Goal: Task Accomplishment & Management: Manage account settings

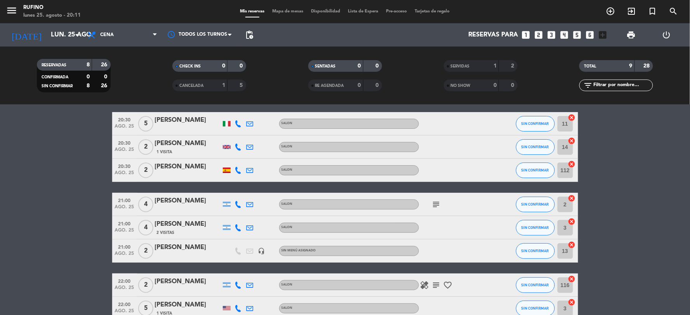
scroll to position [43, 0]
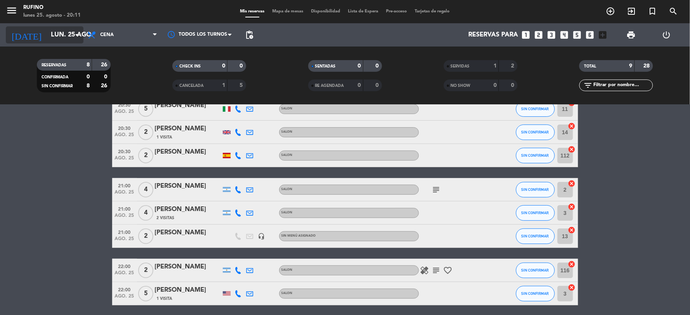
click at [55, 42] on input "lun. 25 ago." at bounding box center [88, 35] width 82 height 15
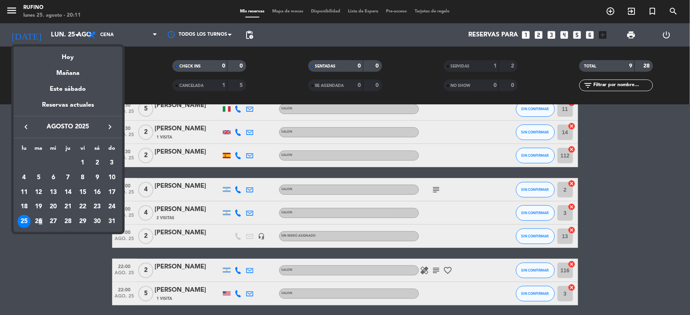
click at [40, 220] on div "26" at bounding box center [38, 221] width 13 height 13
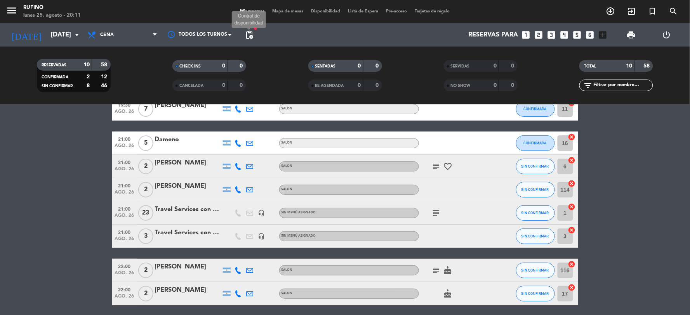
click at [251, 35] on span "pending_actions" at bounding box center [249, 34] width 9 height 9
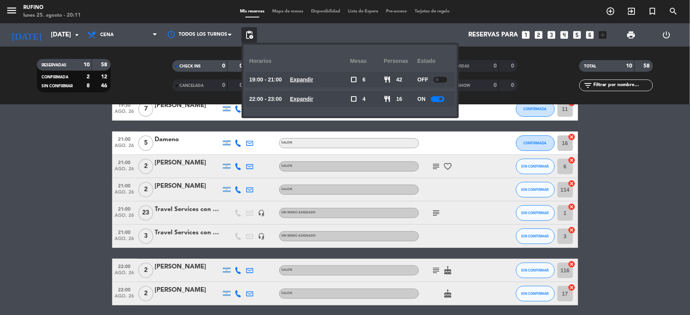
click at [74, 195] on bookings-row "19:30 [DATE] 7 [PERSON_NAME] SALON CONFIRMADA 11 cancel 21:00 [DATE] 5 Dameno S…" at bounding box center [345, 231] width 690 height 266
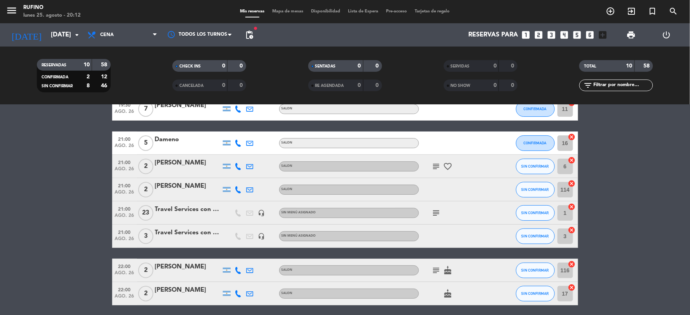
click at [438, 166] on icon "subject" at bounding box center [436, 166] width 9 height 9
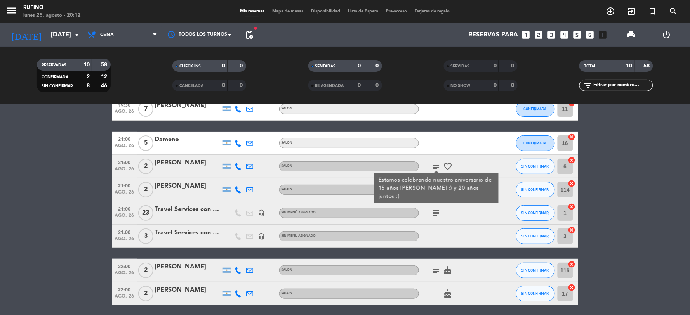
click at [461, 210] on div "subject" at bounding box center [454, 213] width 70 height 23
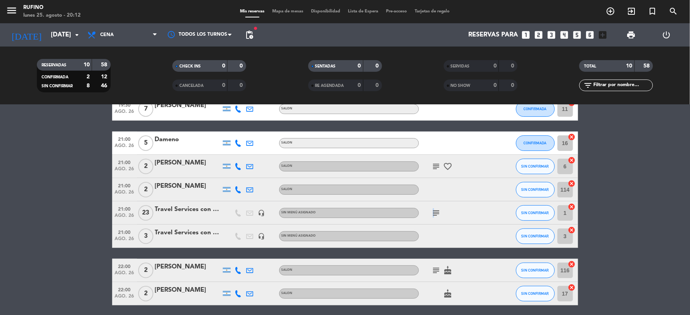
click at [433, 207] on div "subject" at bounding box center [454, 213] width 70 height 23
click at [441, 212] on span "subject" at bounding box center [437, 213] width 12 height 9
click at [440, 212] on icon "subject" at bounding box center [436, 213] width 9 height 9
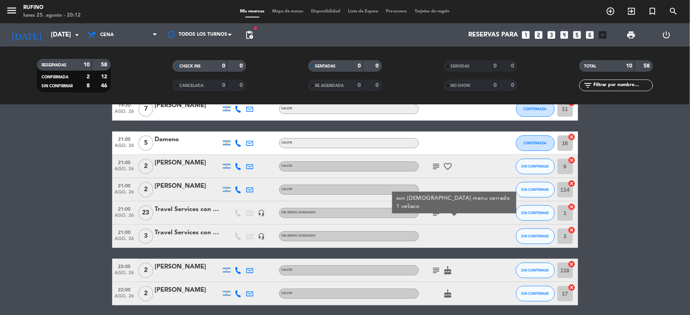
click at [477, 216] on div "subject son [DEMOGRAPHIC_DATA] menu cerrado 1 celiaco" at bounding box center [454, 213] width 70 height 23
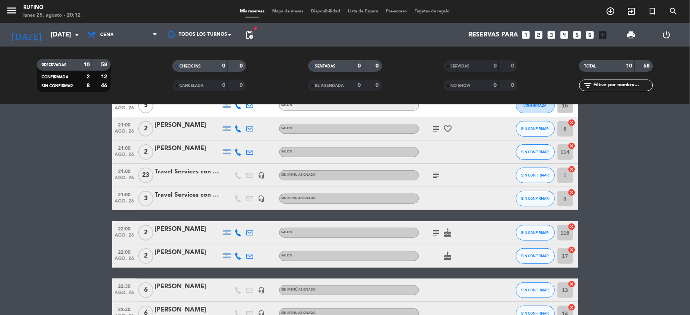
scroll to position [129, 0]
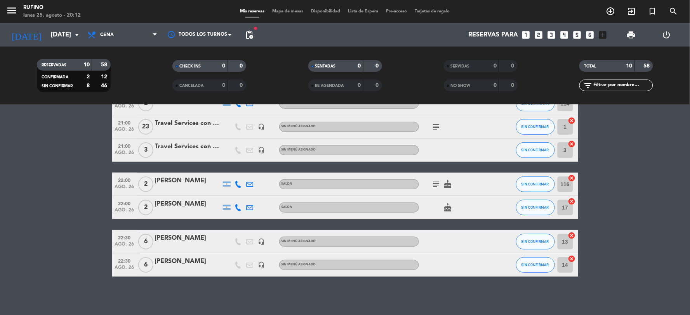
click at [434, 183] on icon "subject" at bounding box center [436, 184] width 9 height 9
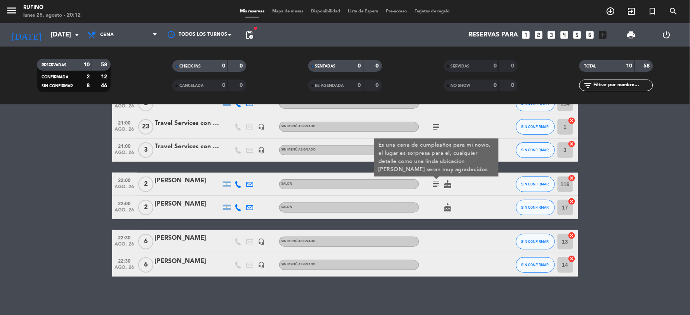
click at [425, 204] on div "cake" at bounding box center [454, 207] width 70 height 23
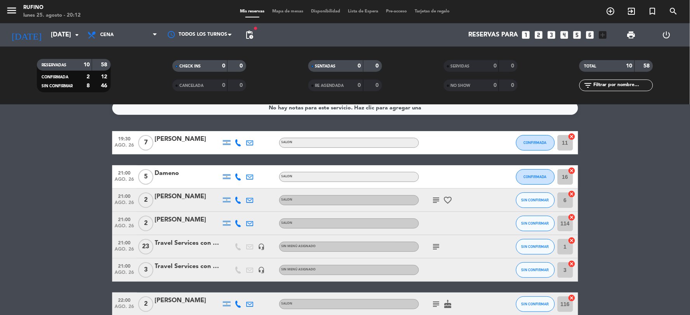
scroll to position [0, 0]
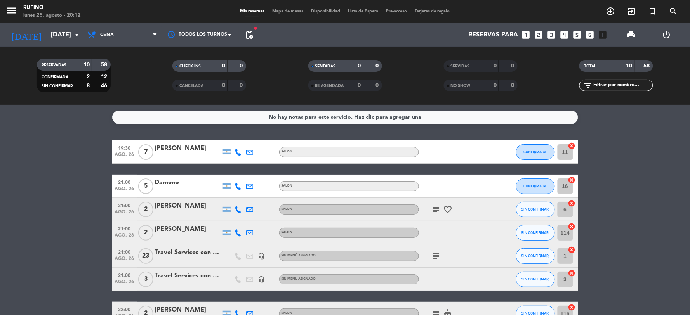
drag, startPoint x: 437, startPoint y: 200, endPoint x: 436, endPoint y: 207, distance: 7.5
click at [436, 207] on div "subject favorite_border" at bounding box center [454, 209] width 70 height 23
click at [437, 207] on icon "subject" at bounding box center [436, 209] width 9 height 9
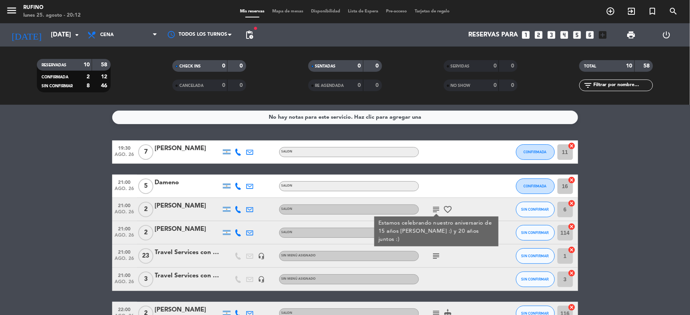
click at [489, 177] on div at bounding box center [499, 186] width 21 height 23
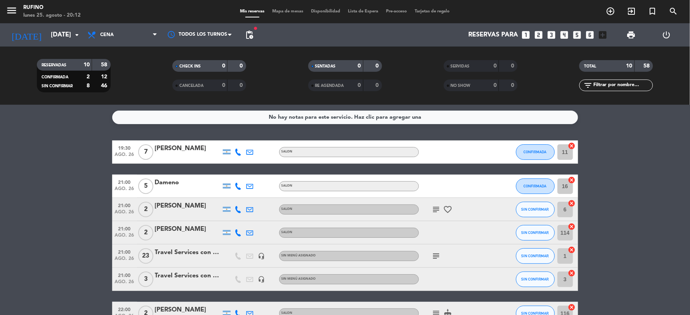
click at [489, 177] on div at bounding box center [499, 186] width 21 height 23
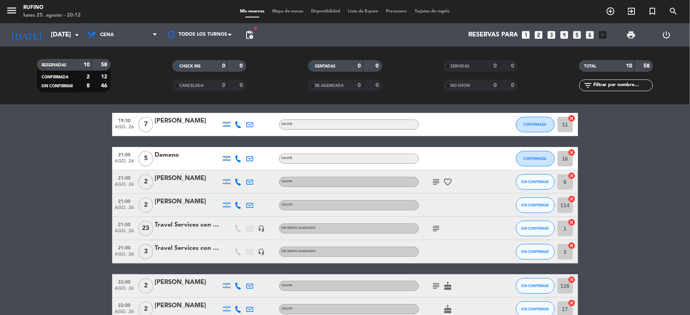
scroll to position [43, 0]
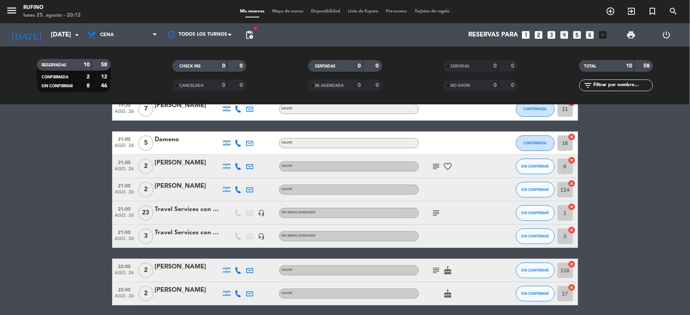
click at [436, 211] on icon "subject" at bounding box center [436, 213] width 9 height 9
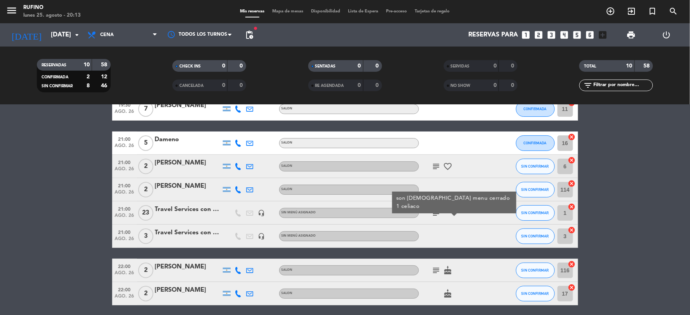
click at [433, 271] on icon "subject" at bounding box center [436, 270] width 9 height 9
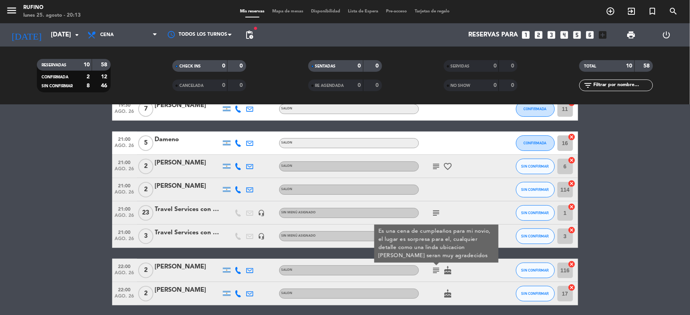
click at [502, 278] on div at bounding box center [499, 270] width 21 height 23
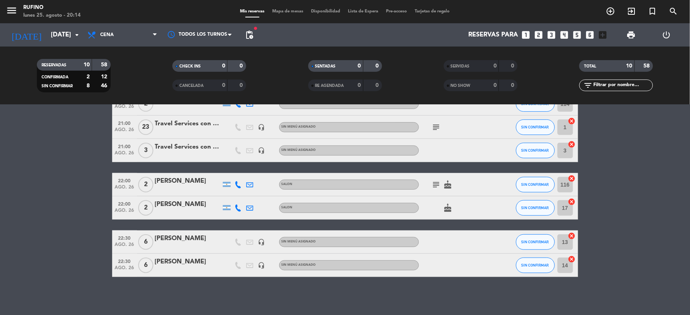
scroll to position [129, 0]
click at [435, 182] on icon "subject" at bounding box center [436, 184] width 9 height 9
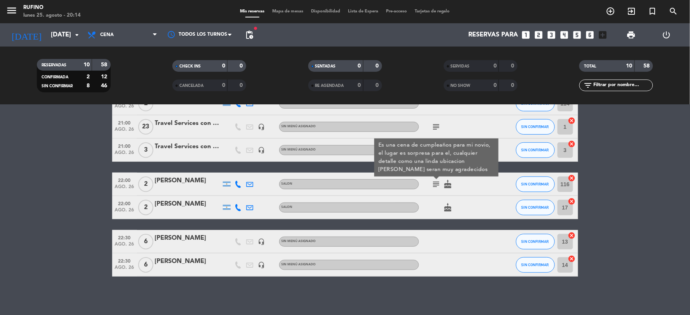
click at [630, 161] on bookings-row "19:30 [DATE] 7 [PERSON_NAME] SALON CONFIRMADA 11 cancel 21:00 [DATE] 5 Dameno S…" at bounding box center [345, 144] width 690 height 266
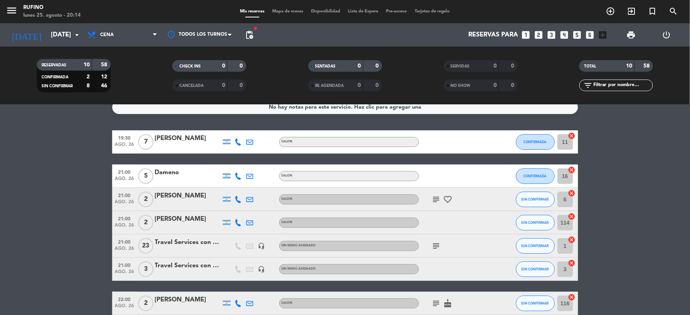
scroll to position [0, 0]
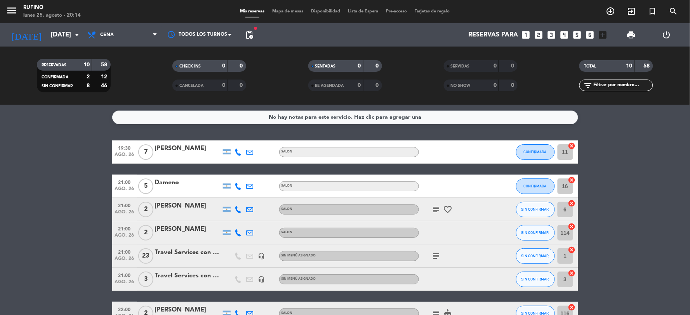
click at [435, 209] on icon "subject" at bounding box center [436, 209] width 9 height 9
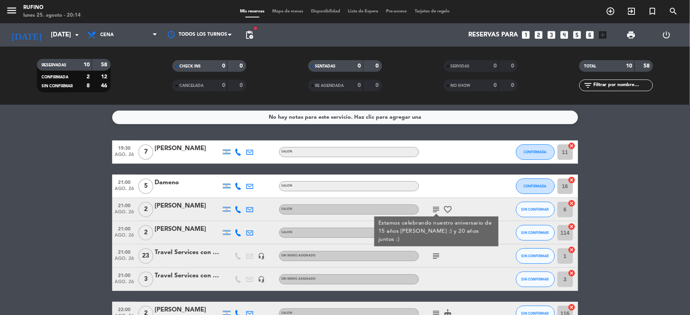
click at [666, 199] on bookings-row "19:30 [DATE] 7 [PERSON_NAME] SALON CONFIRMADA 11 cancel 21:00 [DATE] 5 Dameno S…" at bounding box center [345, 274] width 690 height 266
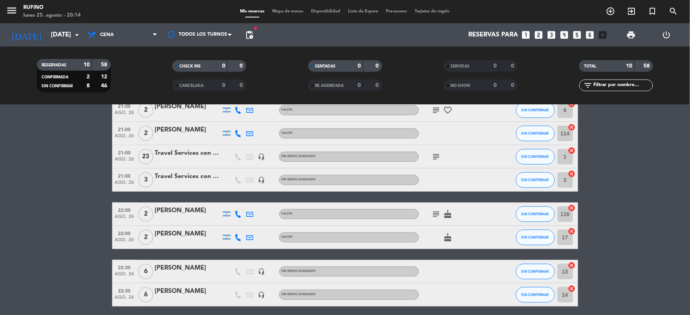
scroll to position [86, 0]
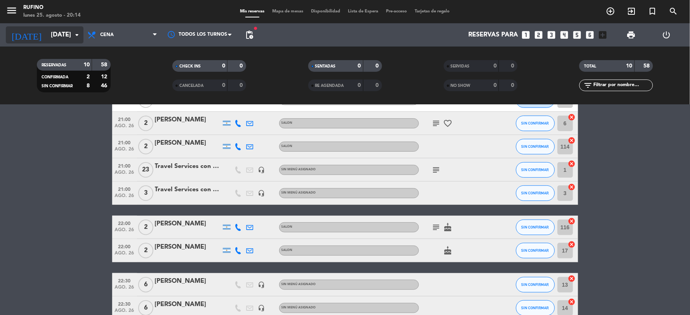
click at [47, 30] on input "[DATE]" at bounding box center [88, 35] width 82 height 15
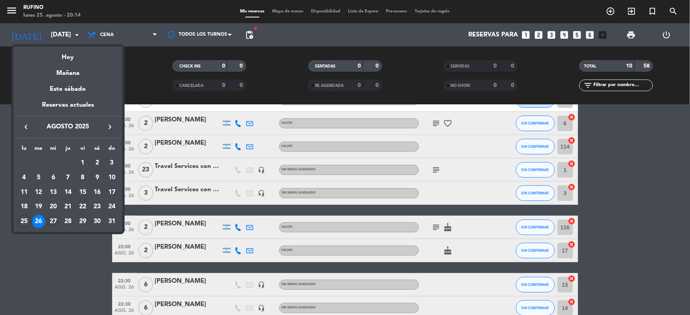
click at [52, 219] on div "27" at bounding box center [53, 221] width 13 height 13
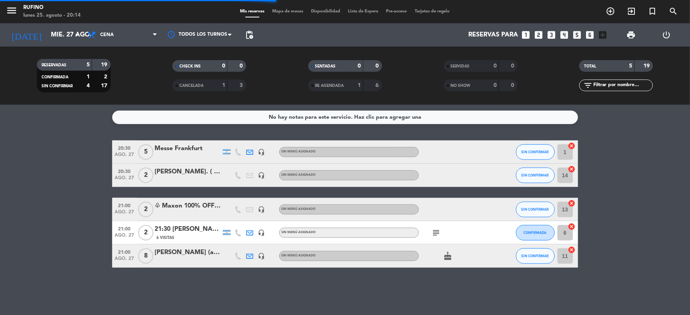
scroll to position [0, 0]
click at [440, 229] on icon "subject" at bounding box center [436, 232] width 9 height 9
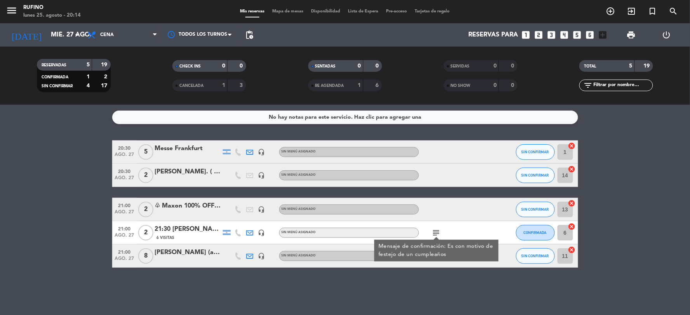
click at [61, 174] on bookings-row "20:30 [DATE] 5 Messe Frankfurt headset_mic Sin menú asignado SIN CONFIRMAR 1 ca…" at bounding box center [345, 204] width 690 height 127
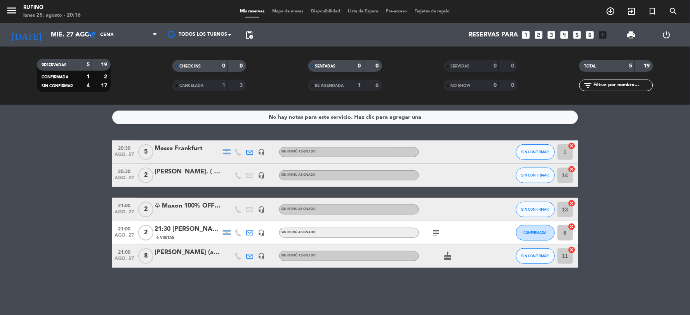
click at [28, 184] on bookings-row "20:30 [DATE] 5 Messe Frankfurt headset_mic Sin menú asignado SIN CONFIRMAR 1 ca…" at bounding box center [345, 204] width 690 height 127
click at [61, 34] on input "mié. 27 ago." at bounding box center [88, 35] width 82 height 15
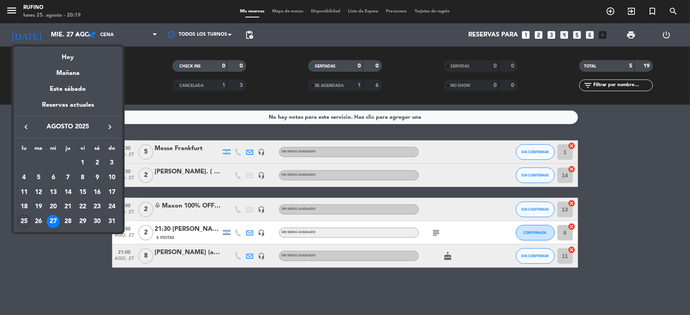
click at [26, 223] on div "25" at bounding box center [23, 221] width 13 height 13
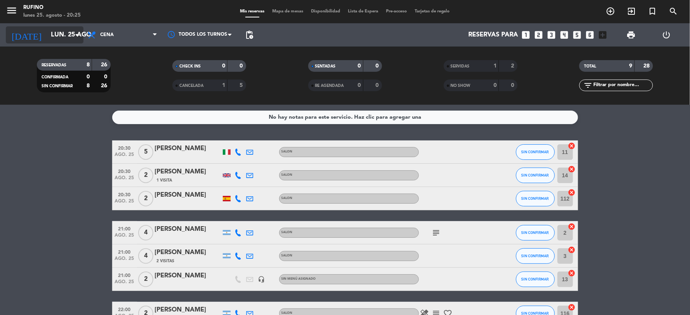
click at [75, 36] on icon "arrow_drop_down" at bounding box center [76, 34] width 9 height 9
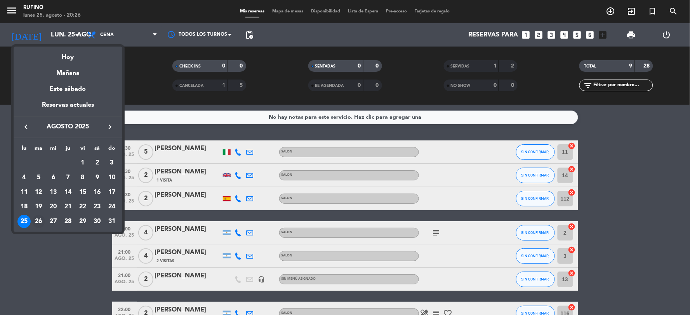
click at [37, 224] on div "26" at bounding box center [38, 221] width 13 height 13
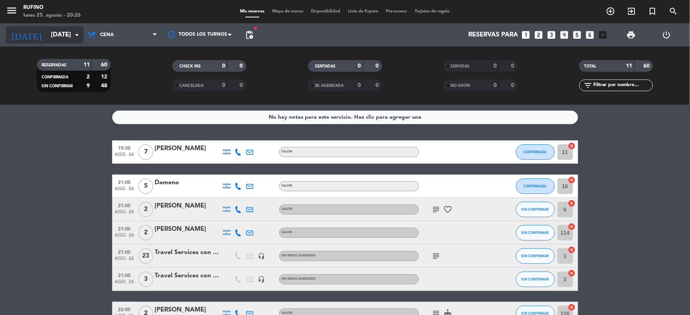
click at [60, 34] on input "[DATE]" at bounding box center [88, 35] width 82 height 15
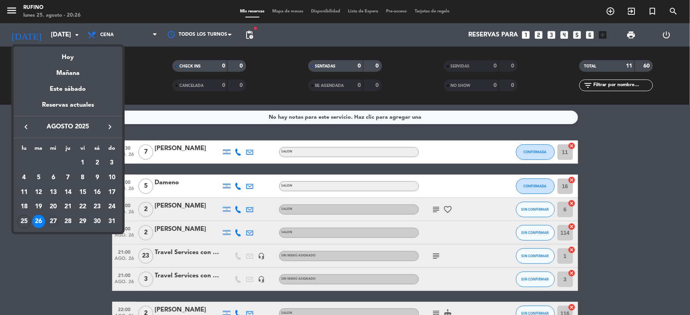
click at [51, 222] on div "27" at bounding box center [53, 221] width 13 height 13
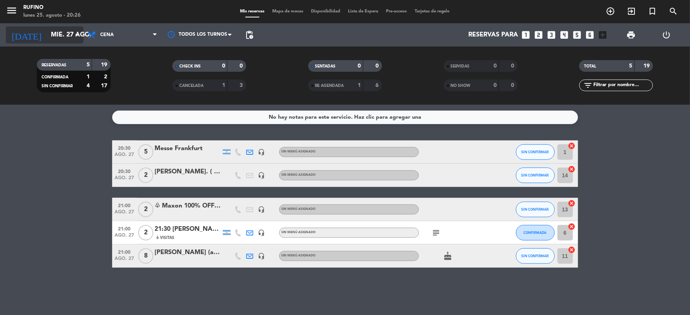
click at [65, 30] on input "mié. 27 ago." at bounding box center [88, 35] width 82 height 15
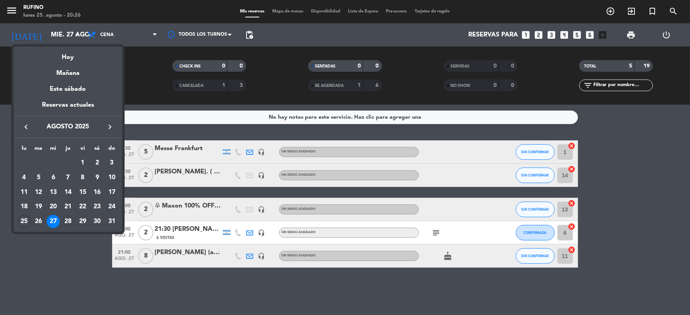
click at [65, 224] on div "28" at bounding box center [67, 221] width 13 height 13
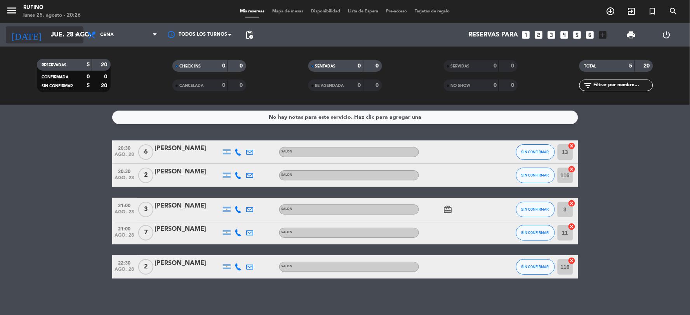
click at [57, 38] on input "jue. 28 ago." at bounding box center [88, 35] width 82 height 15
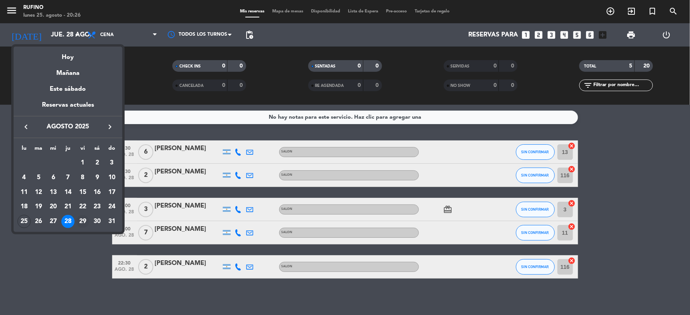
click at [82, 219] on div "29" at bounding box center [82, 221] width 13 height 13
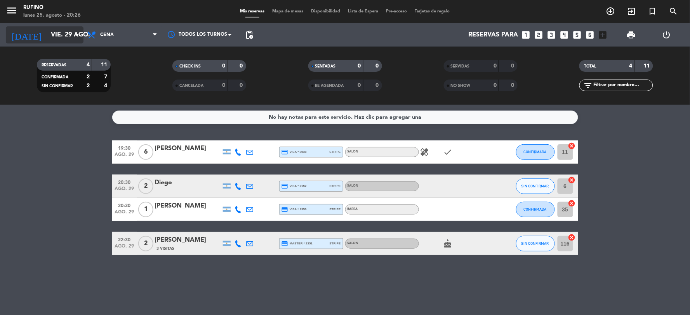
click at [70, 34] on input "vie. 29 ago." at bounding box center [88, 35] width 82 height 15
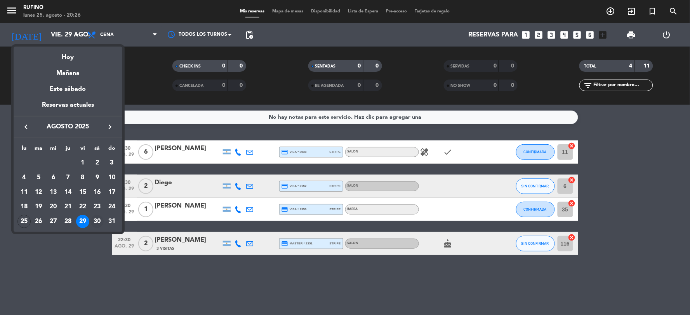
click at [99, 219] on div "30" at bounding box center [97, 221] width 13 height 13
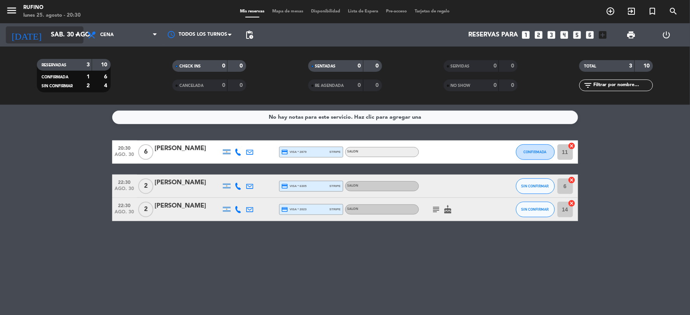
click at [47, 33] on input "sáb. 30 ago." at bounding box center [88, 35] width 82 height 15
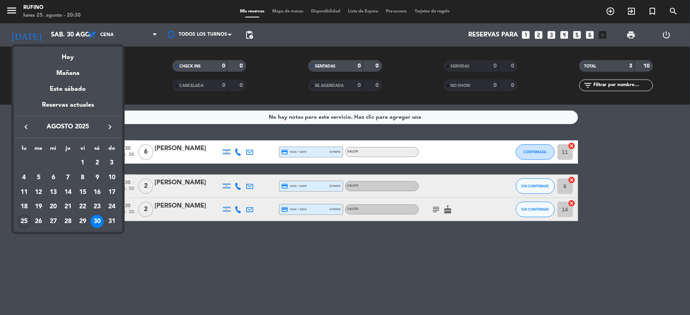
click at [23, 224] on div "25" at bounding box center [23, 221] width 13 height 13
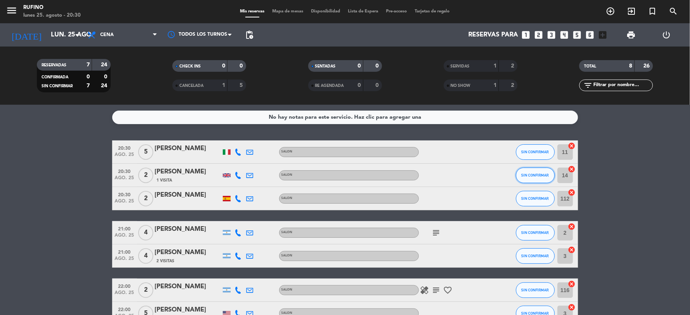
click at [525, 176] on span "SIN CONFIRMAR" at bounding box center [536, 175] width 28 height 4
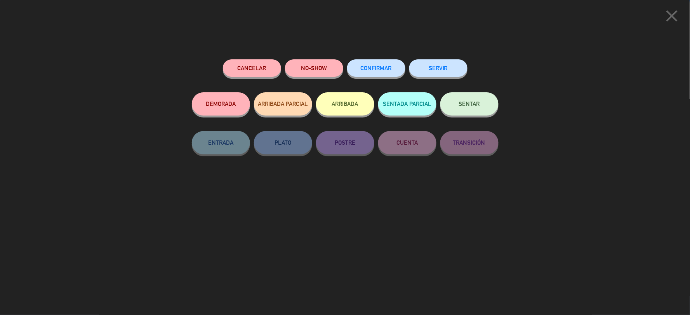
click at [373, 64] on button "CONFIRMAR" at bounding box center [376, 67] width 58 height 17
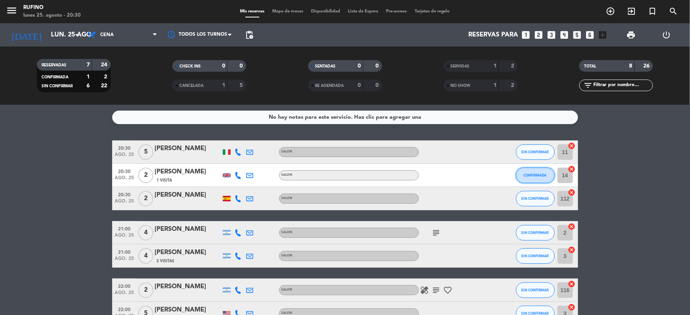
click at [532, 169] on button "CONFIRMADA" at bounding box center [535, 176] width 39 height 16
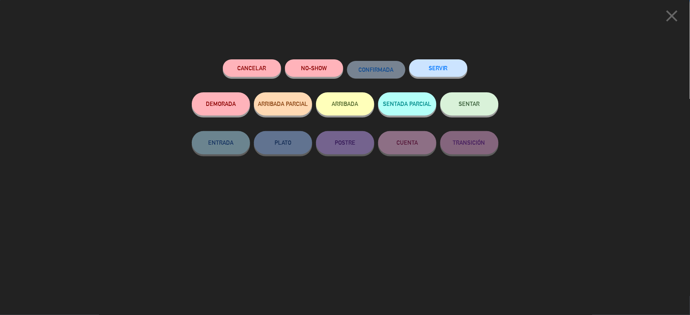
drag, startPoint x: 432, startPoint y: 68, endPoint x: 438, endPoint y: 125, distance: 57.4
click at [432, 69] on button "SERVIR" at bounding box center [439, 67] width 58 height 17
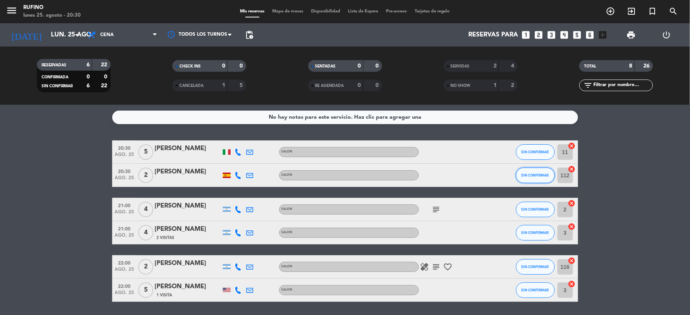
click at [533, 175] on span "SIN CONFIRMAR" at bounding box center [536, 175] width 28 height 4
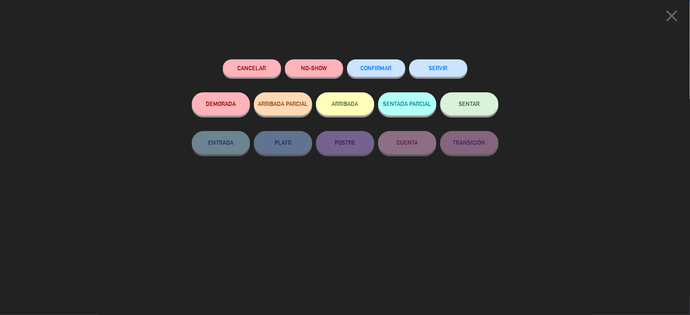
drag, startPoint x: 361, startPoint y: 71, endPoint x: 496, endPoint y: 182, distance: 175.1
click at [361, 71] on span "CONFIRMAR" at bounding box center [376, 68] width 31 height 7
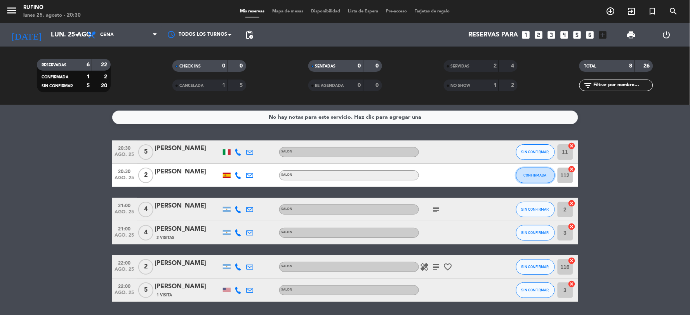
click at [540, 174] on span "CONFIRMADA" at bounding box center [535, 175] width 23 height 4
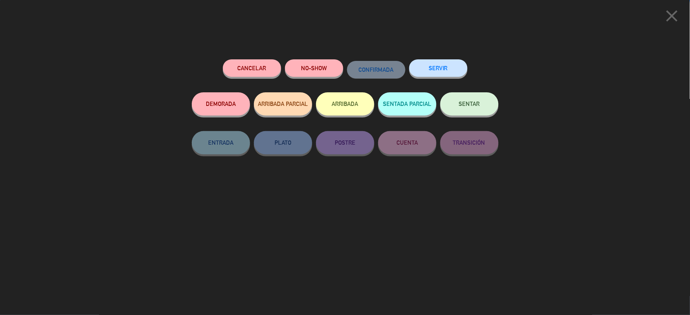
drag, startPoint x: 432, startPoint y: 68, endPoint x: 434, endPoint y: 74, distance: 6.4
click at [432, 69] on button "SERVIR" at bounding box center [439, 67] width 58 height 17
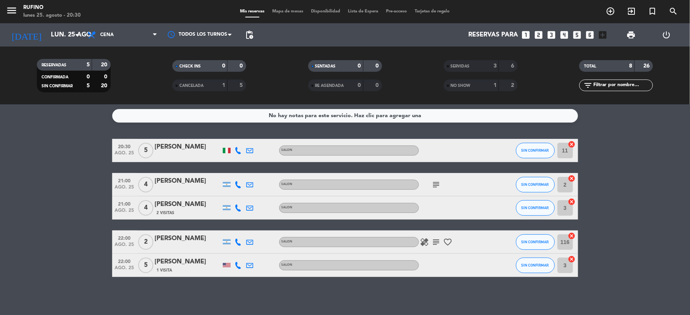
scroll to position [2, 0]
click at [44, 152] on bookings-row "20:30 [DATE] 5 [PERSON_NAME] SALON SIN CONFIRMAR 11 cancel 21:00 [DATE] 4 [PERS…" at bounding box center [345, 208] width 690 height 138
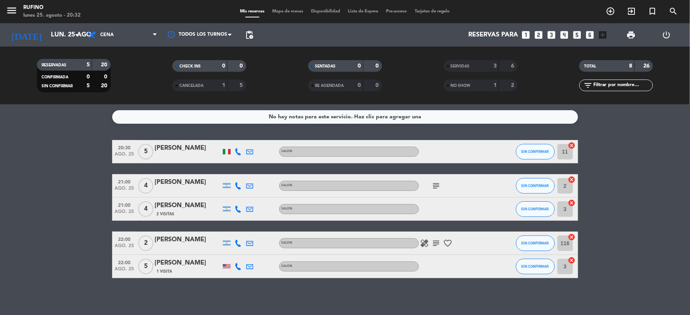
scroll to position [0, 0]
click at [44, 152] on bookings-row "20:30 [DATE] 5 [PERSON_NAME] SALON SIN CONFIRMAR 11 cancel 21:00 [DATE] 4 [PERS…" at bounding box center [345, 210] width 690 height 138
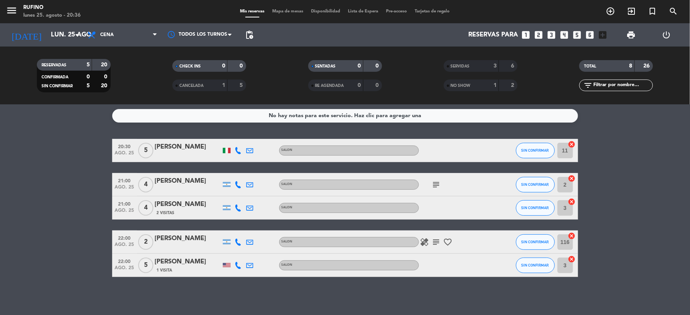
scroll to position [2, 0]
click at [436, 182] on icon "subject" at bounding box center [436, 184] width 9 height 9
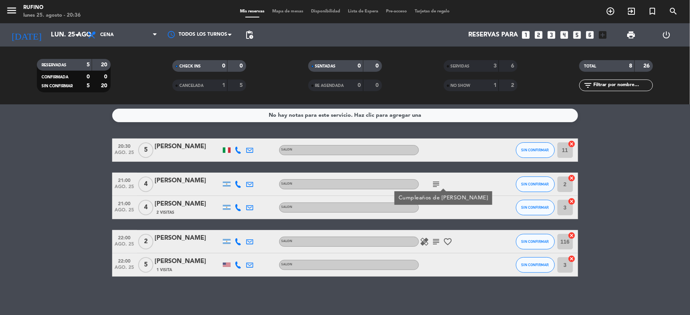
click at [434, 240] on icon "subject" at bounding box center [436, 241] width 9 height 9
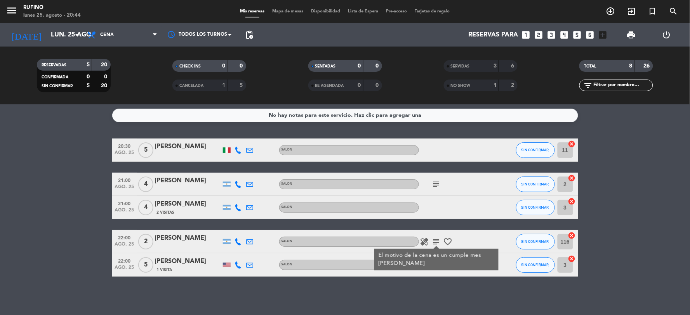
click at [608, 191] on bookings-row "20:30 [DATE] 5 [PERSON_NAME] SALON SIN CONFIRMAR 11 cancel 21:00 [DATE] 4 [PERS…" at bounding box center [345, 208] width 690 height 138
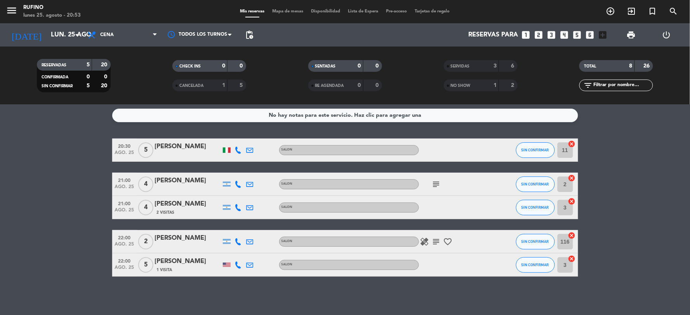
scroll to position [0, 0]
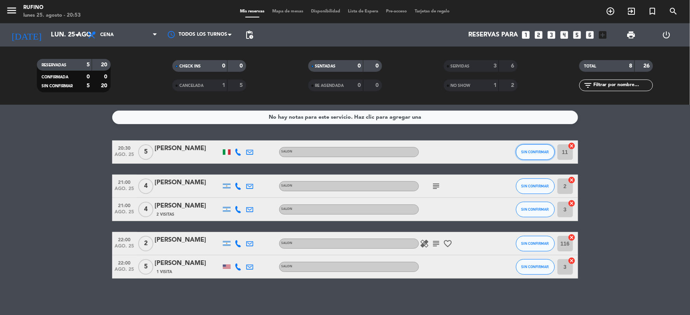
click at [540, 152] on span "SIN CONFIRMAR" at bounding box center [536, 152] width 28 height 4
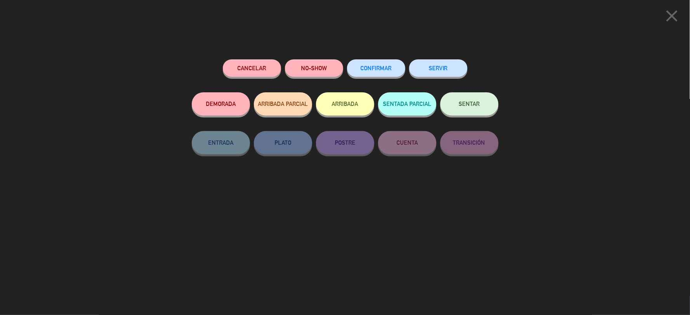
drag, startPoint x: 369, startPoint y: 66, endPoint x: 361, endPoint y: 65, distance: 8.2
click at [367, 65] on button "CONFIRMAR" at bounding box center [376, 67] width 58 height 17
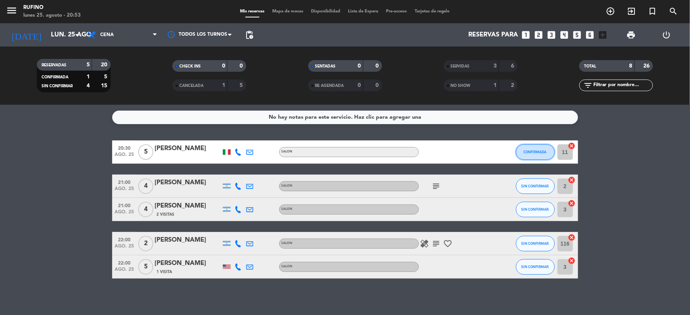
click at [545, 146] on button "CONFIRMADA" at bounding box center [535, 153] width 39 height 16
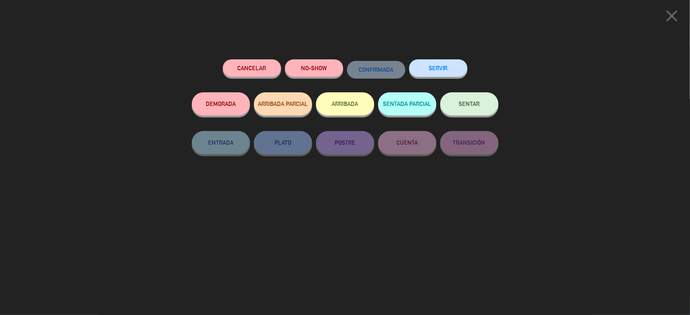
click at [431, 68] on button "SERVIR" at bounding box center [439, 67] width 58 height 17
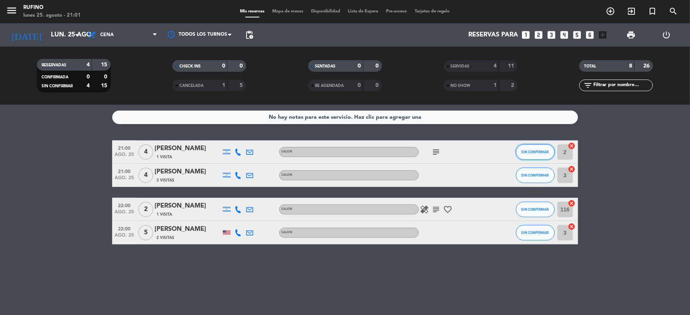
click at [528, 150] on span "SIN CONFIRMAR" at bounding box center [536, 152] width 28 height 4
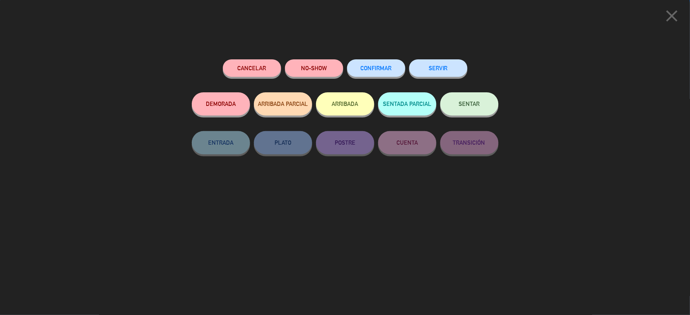
click at [368, 64] on button "CONFIRMAR" at bounding box center [376, 67] width 58 height 17
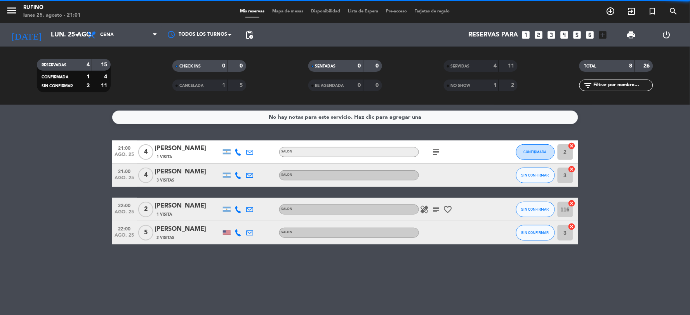
click at [527, 153] on span "CONFIRMADA" at bounding box center [535, 152] width 23 height 4
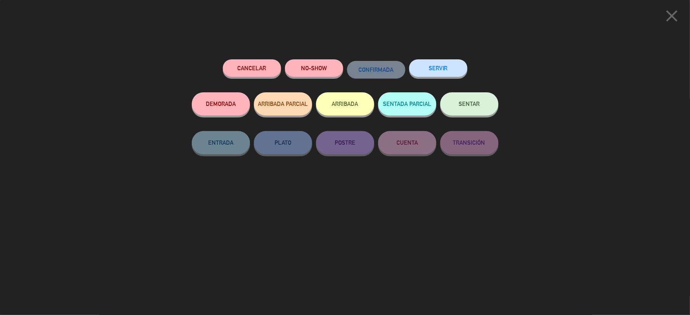
click at [433, 59] on div "SERVIR" at bounding box center [439, 75] width 58 height 33
click at [434, 62] on button "SERVIR" at bounding box center [439, 67] width 58 height 17
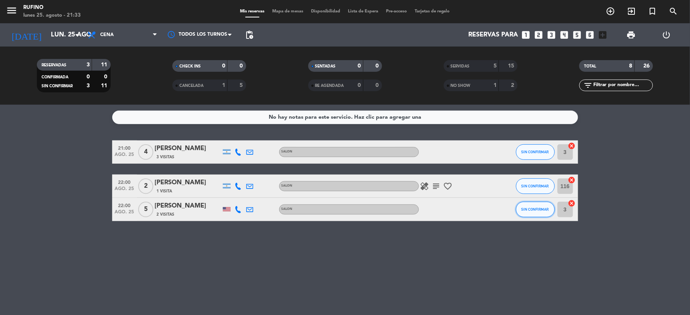
click at [533, 208] on span "SIN CONFIRMAR" at bounding box center [536, 209] width 28 height 4
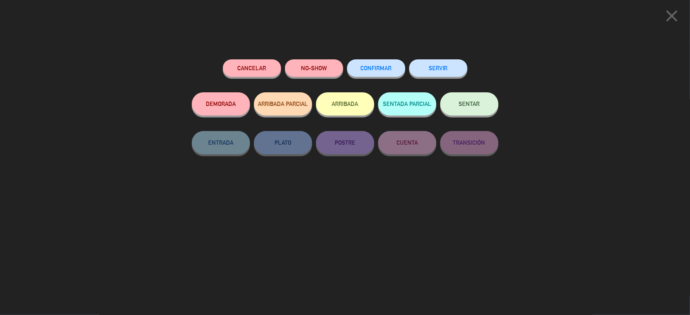
click at [374, 71] on span "CONFIRMAR" at bounding box center [376, 68] width 31 height 7
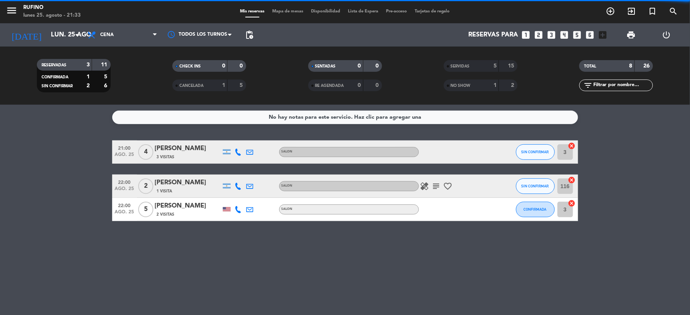
click at [533, 208] on span "CONFIRMADA" at bounding box center [535, 209] width 23 height 4
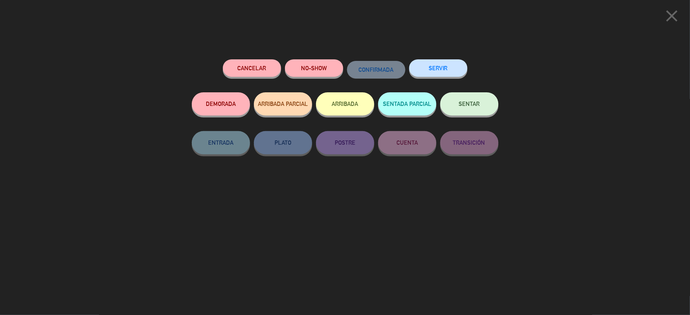
click at [429, 78] on div "SERVIR" at bounding box center [439, 75] width 58 height 33
click at [430, 73] on button "SERVIR" at bounding box center [439, 67] width 58 height 17
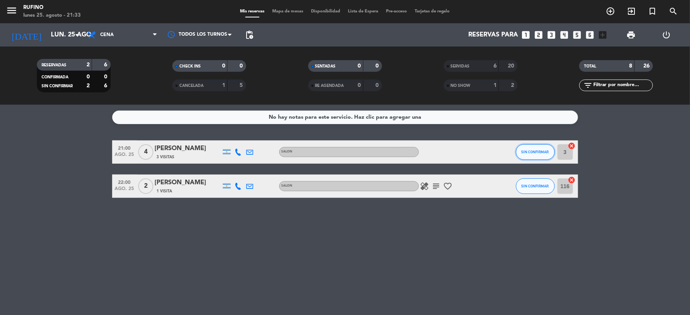
click at [530, 150] on span "SIN CONFIRMAR" at bounding box center [536, 152] width 28 height 4
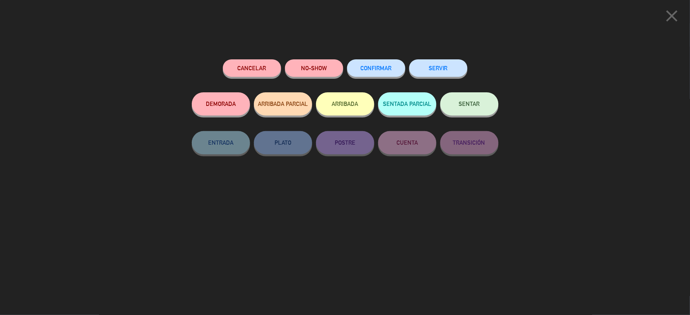
click at [328, 70] on button "NO-SHOW" at bounding box center [314, 67] width 58 height 17
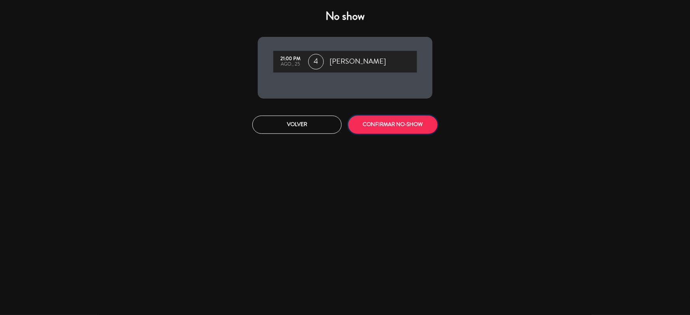
click at [376, 125] on button "CONFIRMAR NO-SHOW" at bounding box center [393, 125] width 89 height 18
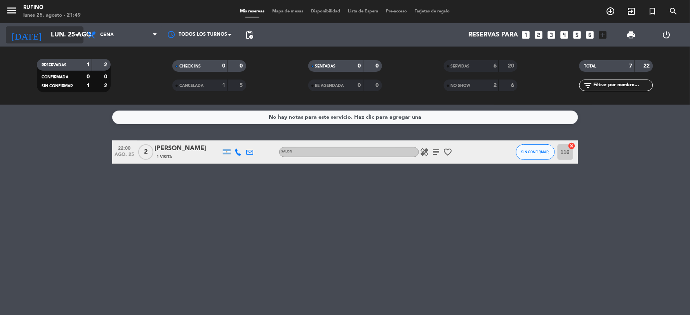
click at [57, 36] on input "lun. 25 ago." at bounding box center [88, 35] width 82 height 15
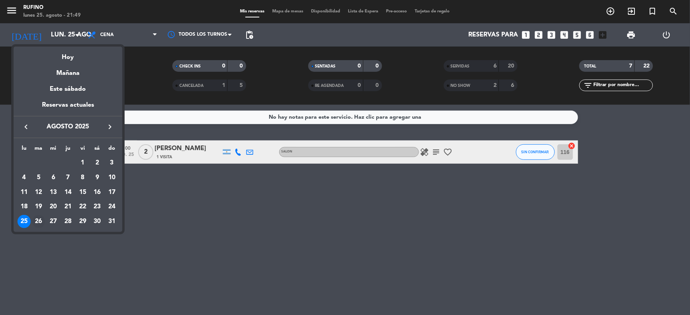
click at [40, 223] on div "26" at bounding box center [38, 221] width 13 height 13
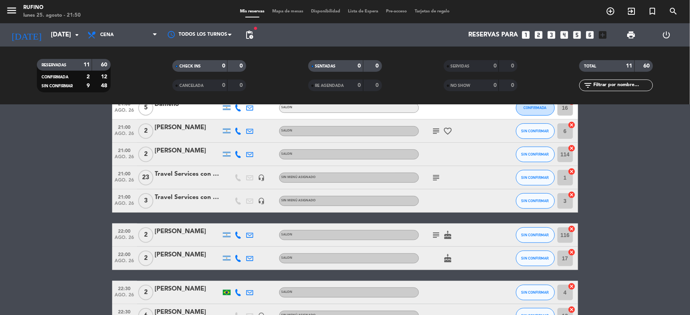
scroll to position [86, 0]
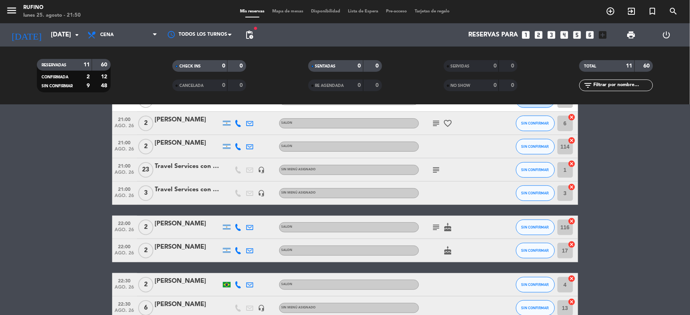
click at [434, 127] on icon "subject" at bounding box center [436, 123] width 9 height 9
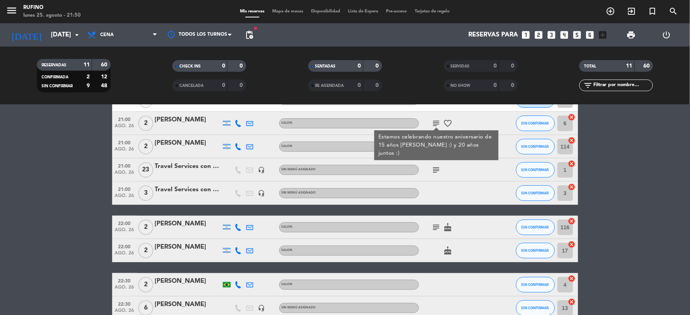
drag, startPoint x: 487, startPoint y: 167, endPoint x: 480, endPoint y: 164, distance: 7.8
click at [486, 166] on div "subject" at bounding box center [454, 170] width 70 height 23
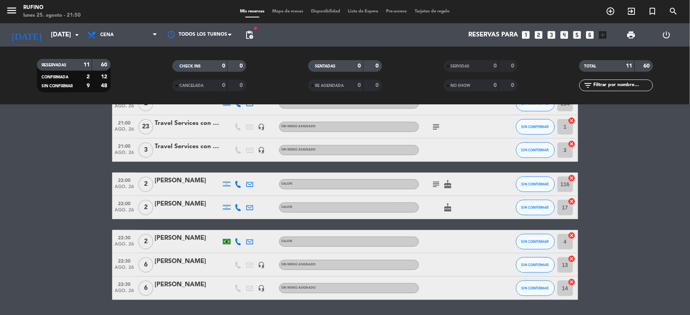
scroll to position [0, 0]
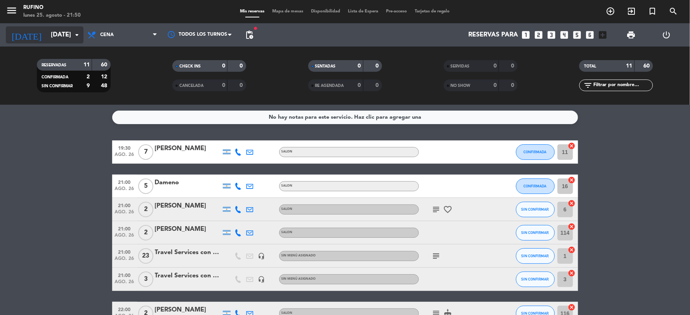
click at [75, 30] on icon "arrow_drop_down" at bounding box center [76, 34] width 9 height 9
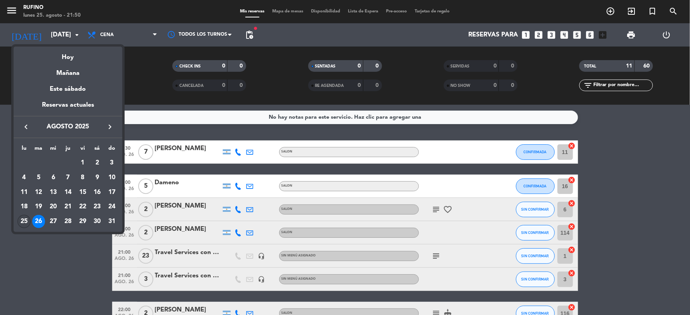
click at [25, 223] on div "25" at bounding box center [23, 221] width 13 height 13
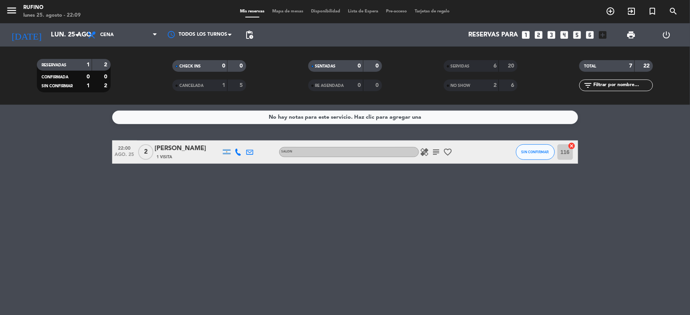
click at [437, 149] on icon "subject" at bounding box center [436, 152] width 9 height 9
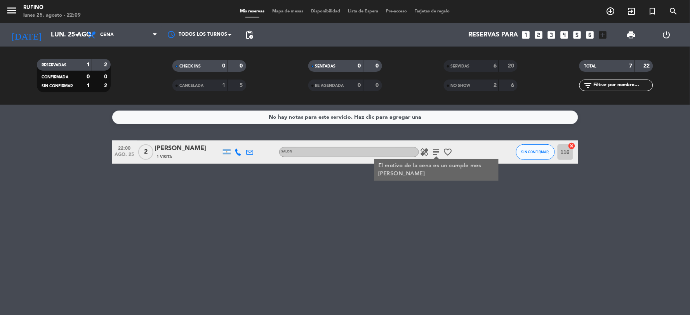
click at [422, 150] on icon "healing" at bounding box center [424, 152] width 9 height 9
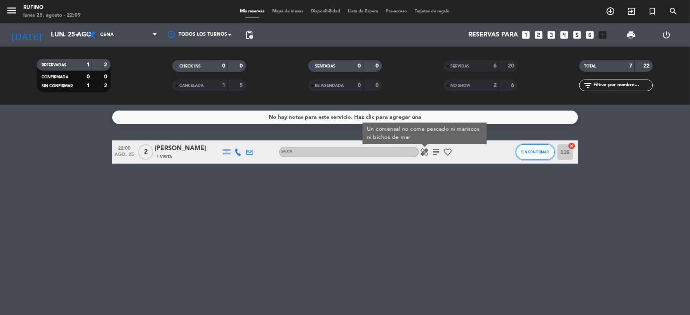
click at [536, 150] on span "SIN CONFIRMAR" at bounding box center [536, 152] width 28 height 4
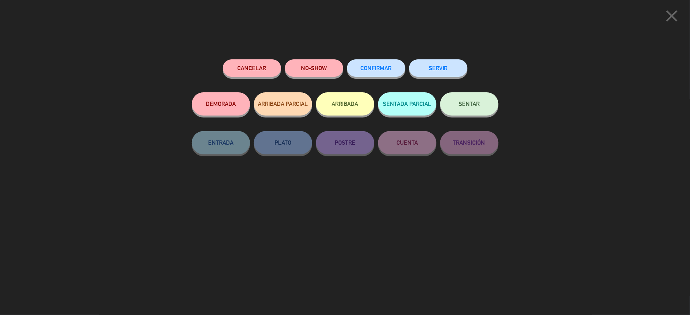
click at [391, 74] on button "CONFIRMAR" at bounding box center [376, 67] width 58 height 17
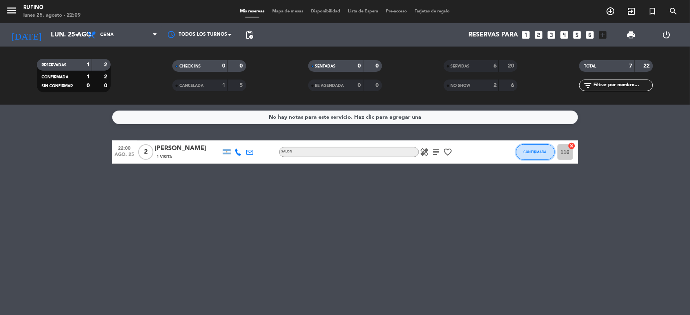
click at [533, 151] on span "CONFIRMADA" at bounding box center [535, 152] width 23 height 4
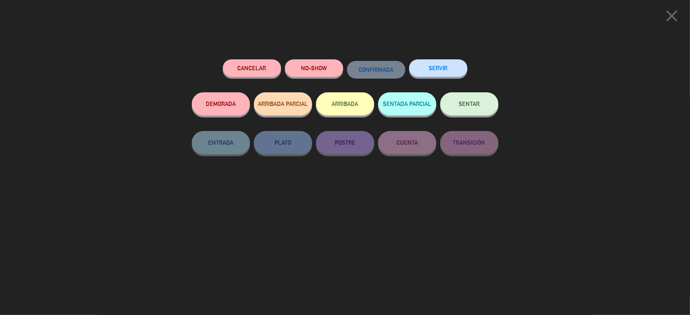
click at [455, 72] on button "SERVIR" at bounding box center [439, 67] width 58 height 17
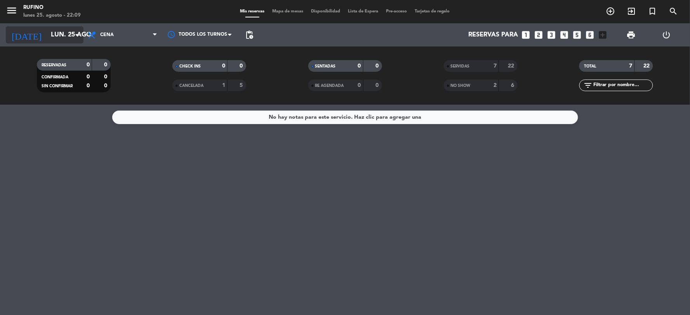
click at [57, 35] on input "lun. 25 ago." at bounding box center [88, 35] width 82 height 15
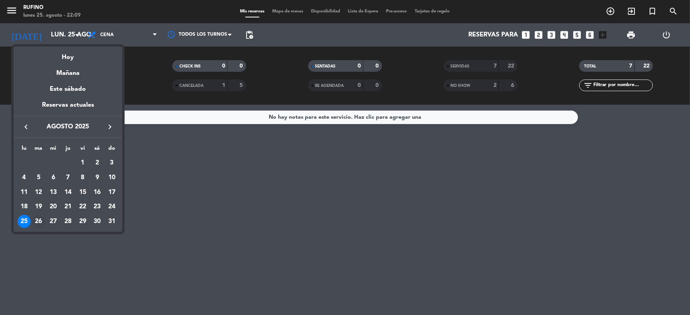
click at [37, 223] on div "26" at bounding box center [38, 221] width 13 height 13
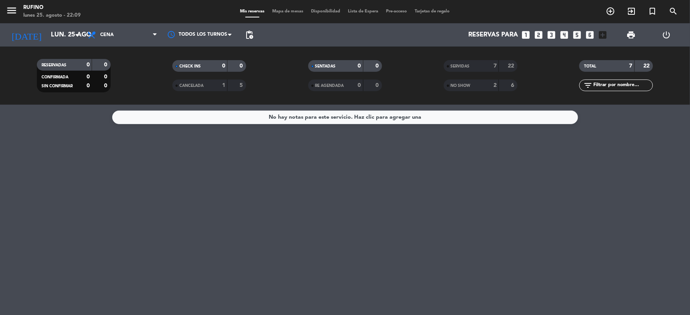
type input "[DATE]"
